Goal: Navigation & Orientation: Find specific page/section

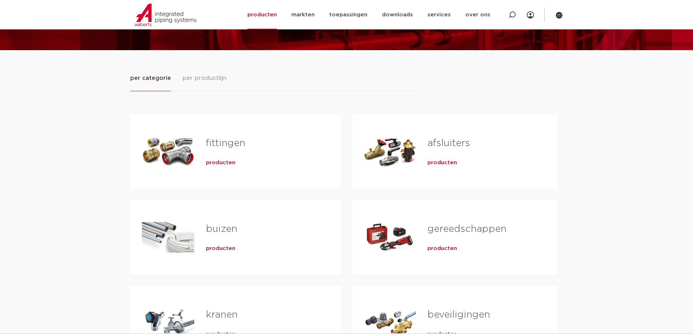
scroll to position [73, 0]
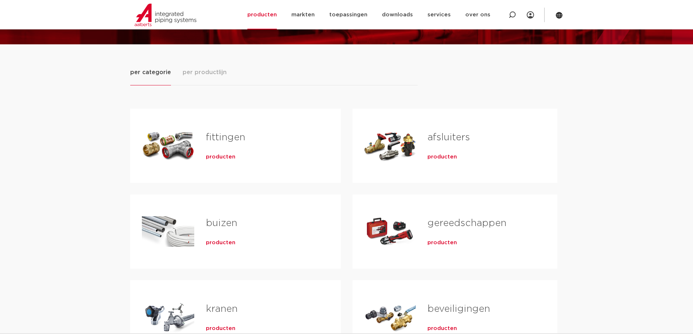
click at [394, 144] on div "Tabs. Open items met enter of spatie, sluit af met escape en navigeer met de pi…" at bounding box center [390, 145] width 52 height 51
click at [449, 136] on link "afsluiters" at bounding box center [448, 137] width 43 height 9
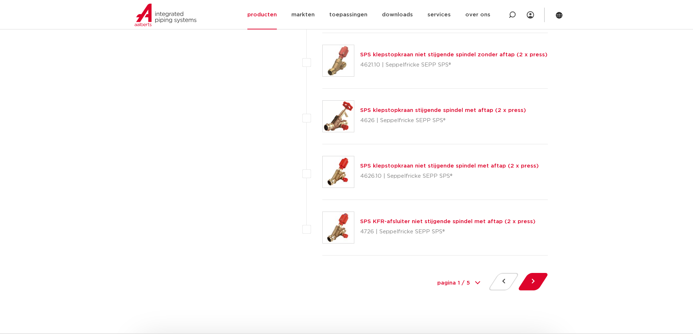
scroll to position [3274, 0]
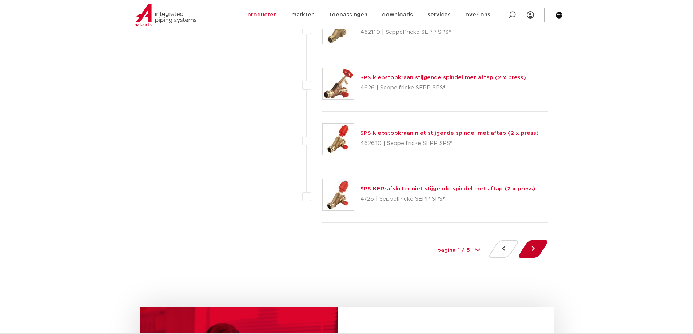
click at [527, 249] on button at bounding box center [533, 248] width 21 height 17
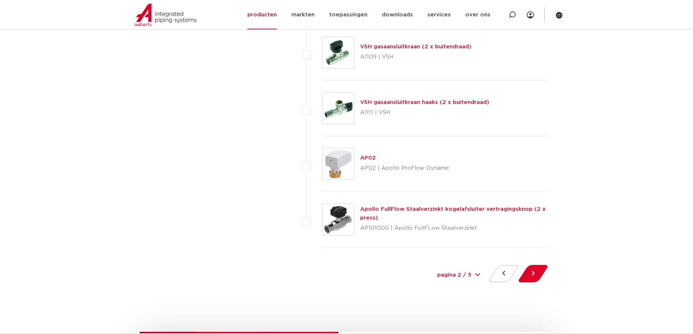
scroll to position [3274, 0]
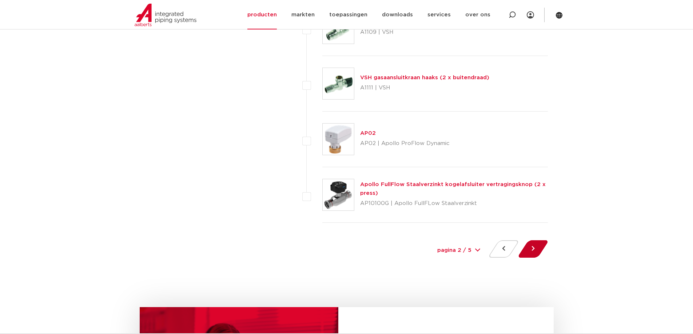
click at [535, 248] on button at bounding box center [533, 248] width 21 height 17
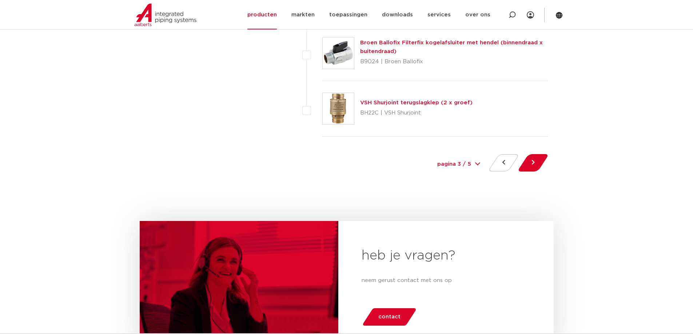
scroll to position [3383, 0]
